Goal: Information Seeking & Learning: Find specific fact

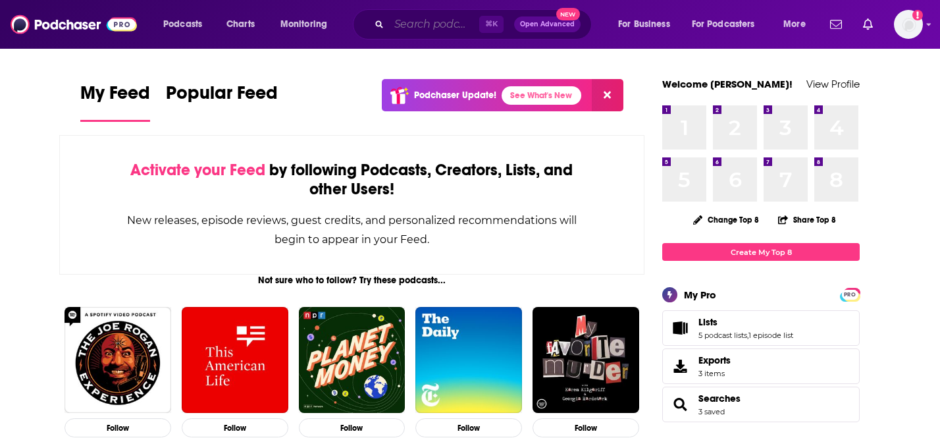
click at [461, 22] on input "Search podcasts, credits, & more..." at bounding box center [434, 24] width 90 height 21
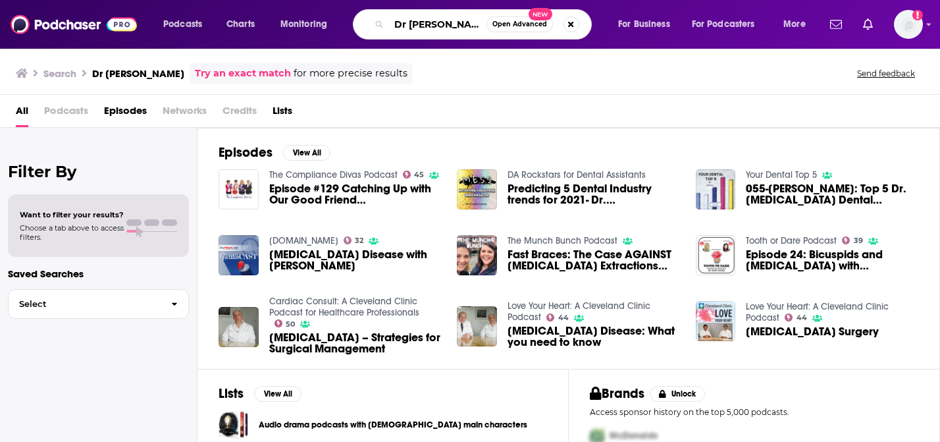
click at [407, 22] on input "Dr [PERSON_NAME]" at bounding box center [437, 24] width 97 height 21
type input "Dr. [MEDICAL_DATA]"
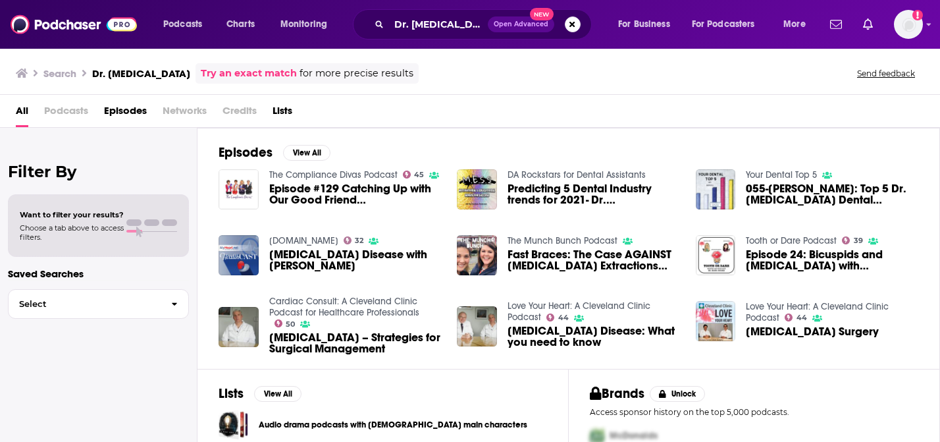
click at [77, 104] on span "Podcasts" at bounding box center [66, 113] width 44 height 27
click at [77, 113] on span "Podcasts" at bounding box center [66, 113] width 44 height 27
click at [64, 27] on img at bounding box center [74, 24] width 126 height 25
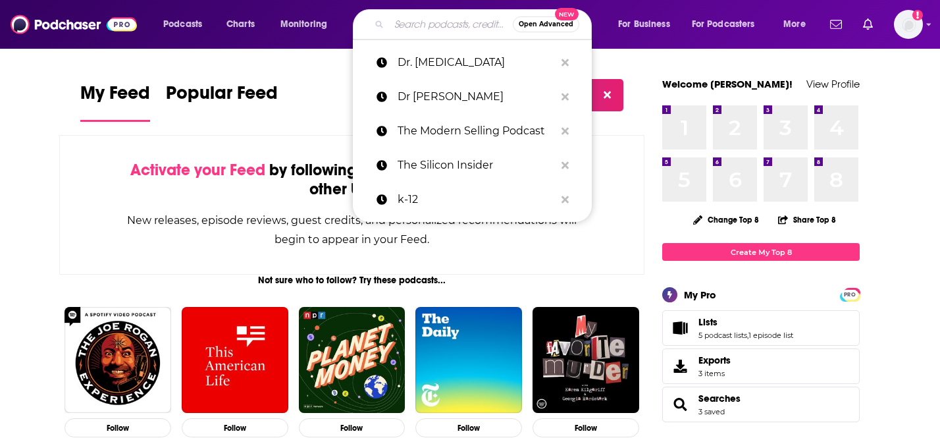
click at [437, 27] on input "Search podcasts, credits, & more..." at bounding box center [451, 24] width 124 height 21
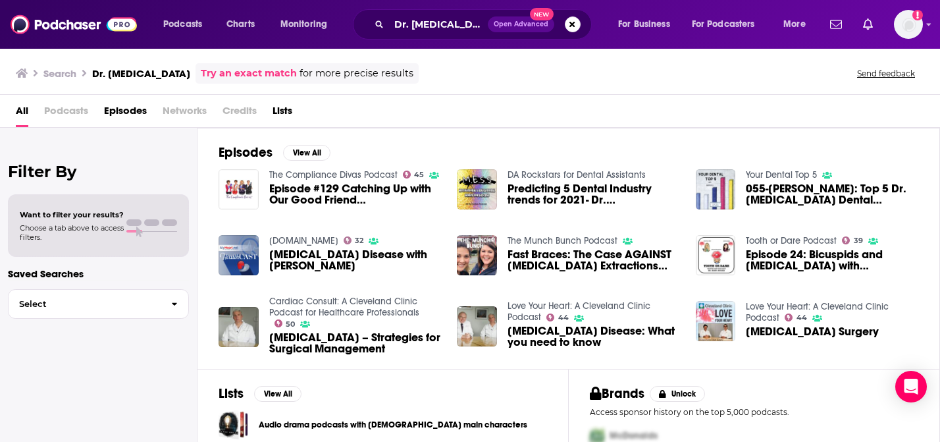
click at [85, 109] on span "Podcasts" at bounding box center [66, 113] width 44 height 27
click at [412, 24] on input "Dr. [MEDICAL_DATA]" at bounding box center [438, 24] width 99 height 21
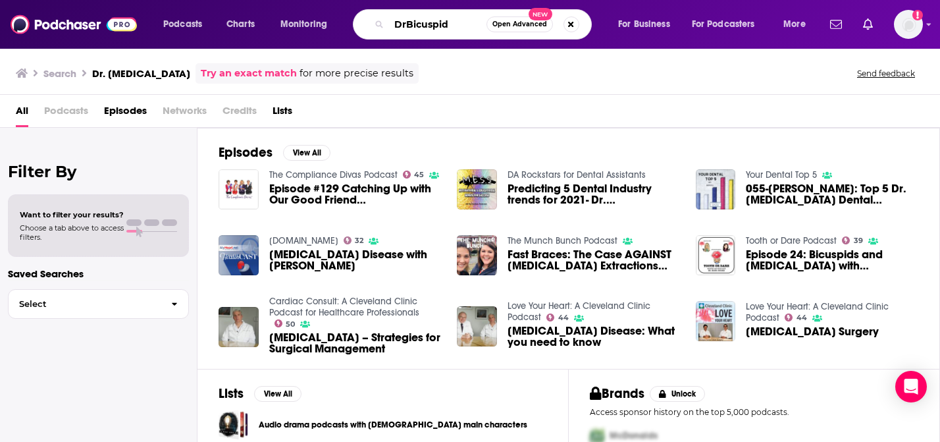
click at [461, 22] on input "DrBicuspid" at bounding box center [437, 24] width 97 height 21
type input "[DOMAIN_NAME]"
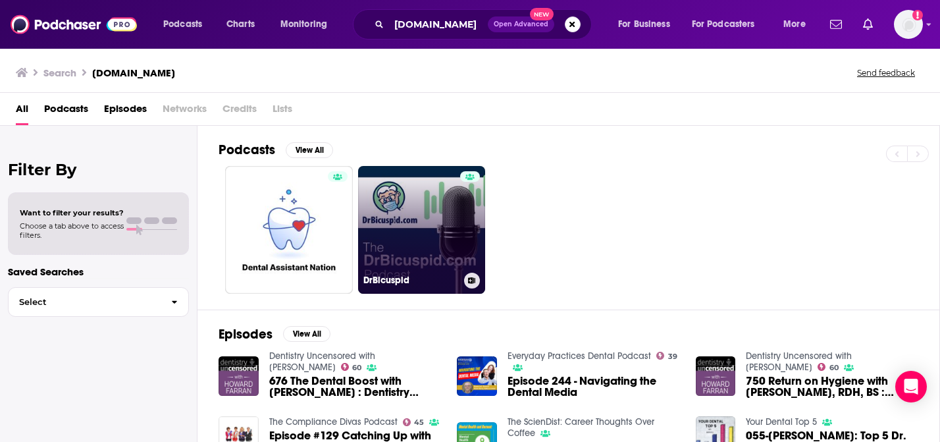
click at [428, 236] on link "DrBicuspid" at bounding box center [422, 230] width 128 height 128
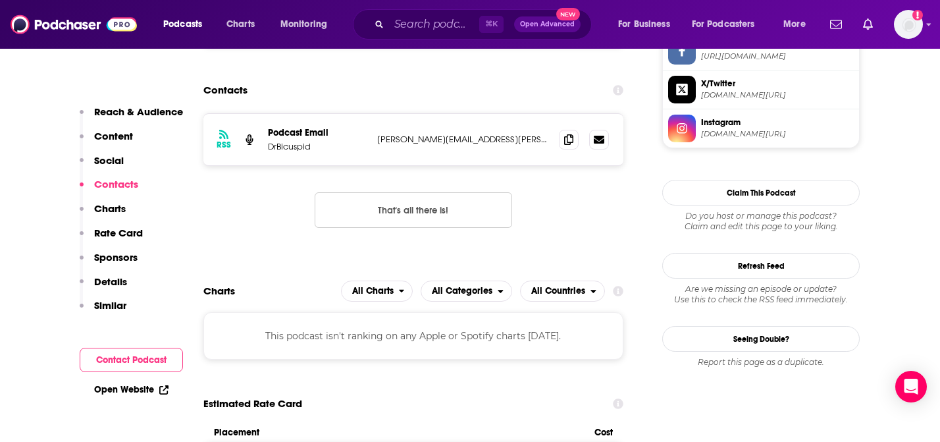
scroll to position [1062, 0]
